Goal: Transaction & Acquisition: Purchase product/service

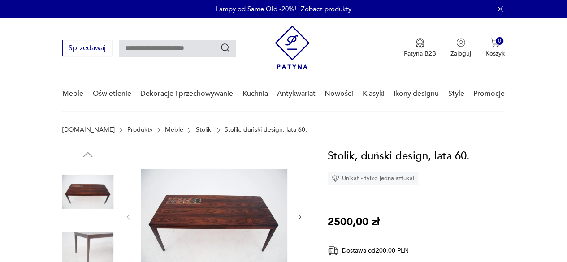
click at [203, 209] on img at bounding box center [214, 216] width 147 height 137
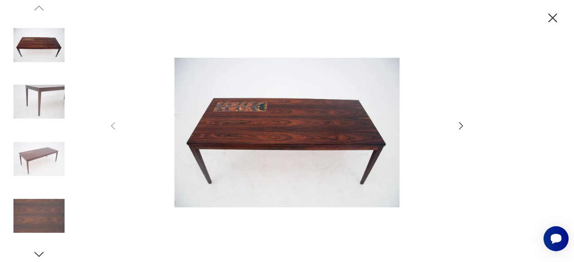
click at [43, 160] on img at bounding box center [38, 159] width 51 height 51
